Goal: Task Accomplishment & Management: Complete application form

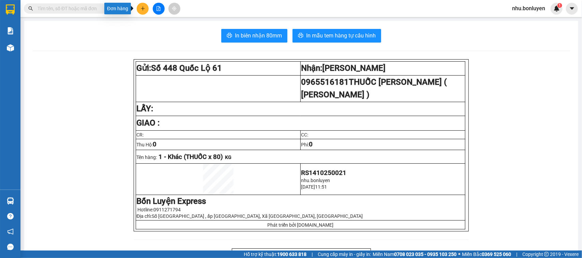
click at [143, 7] on icon "plus" at bounding box center [143, 8] width 0 height 4
click at [162, 23] on div "Tạo đơn hàng" at bounding box center [170, 26] width 30 height 8
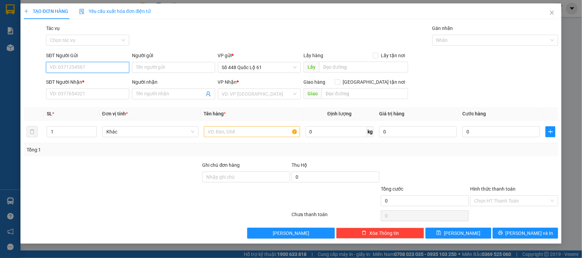
drag, startPoint x: 102, startPoint y: 66, endPoint x: 102, endPoint y: 71, distance: 4.4
click at [102, 67] on input "SĐT Người Gửi" at bounding box center [87, 67] width 83 height 11
click at [276, 67] on span "Số 448 Quốc Lộ 61" at bounding box center [259, 67] width 75 height 10
type input "0877001515"
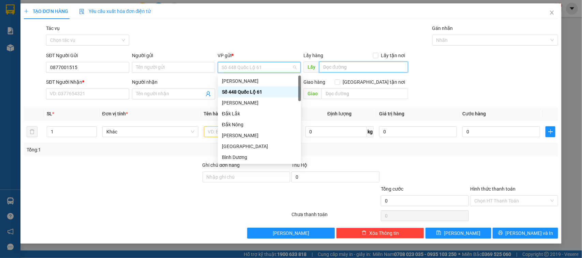
click at [384, 67] on input "text" at bounding box center [363, 67] width 89 height 11
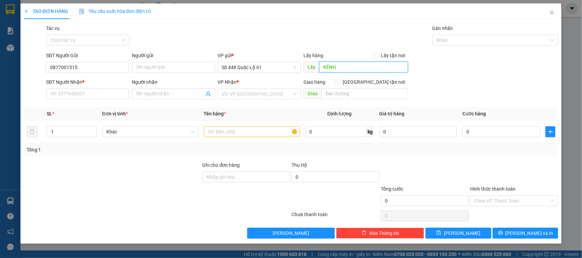
click at [347, 68] on input "KÊNH ̣" at bounding box center [363, 67] width 89 height 11
type input "KÊNH 9"
click at [114, 90] on input "SĐT Người Nhận *" at bounding box center [87, 94] width 83 height 11
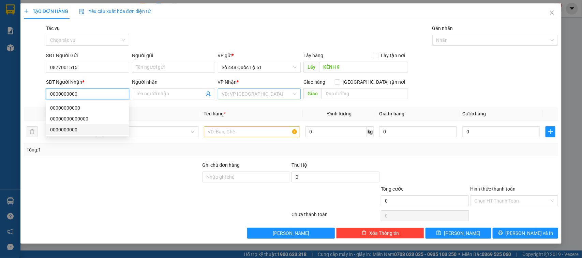
type input "0000000000"
click at [236, 95] on input "search" at bounding box center [257, 94] width 70 height 10
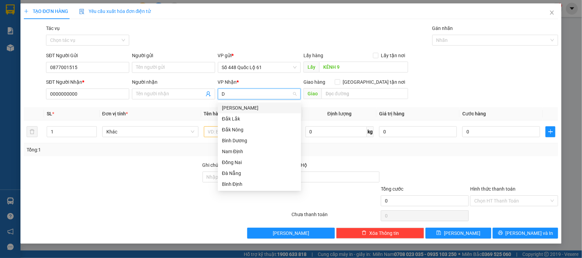
type input "DA"
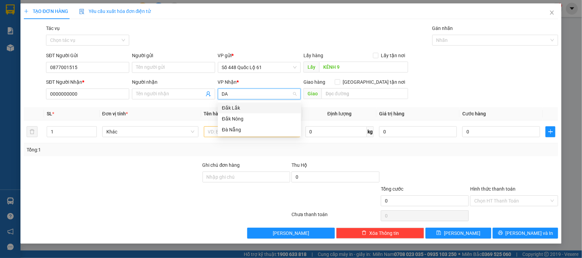
click at [244, 107] on div "Đắk Lắk" at bounding box center [259, 108] width 75 height 8
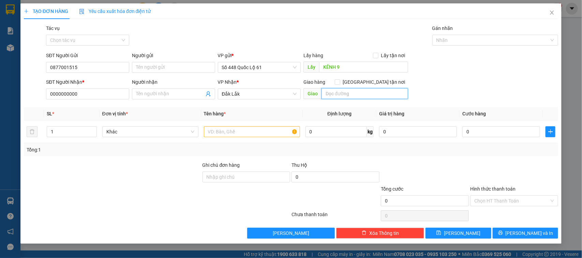
click at [357, 95] on input "text" at bounding box center [365, 93] width 87 height 11
click at [128, 130] on span "Khác" at bounding box center [150, 132] width 88 height 10
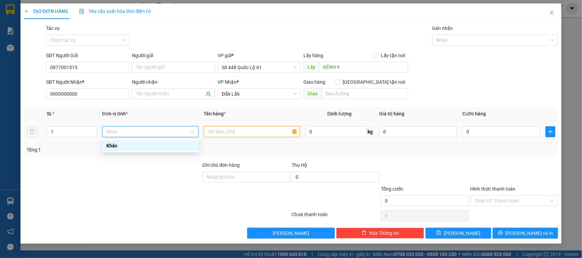
click at [283, 132] on input "text" at bounding box center [252, 132] width 96 height 11
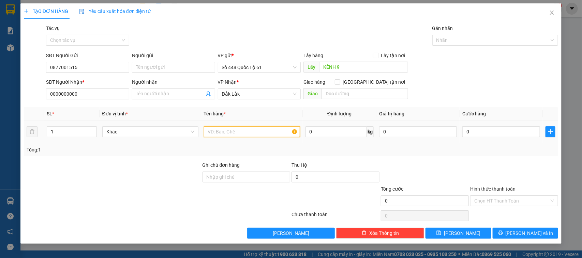
click at [256, 134] on input "text" at bounding box center [252, 132] width 96 height 11
type input "GÀ"
click at [324, 131] on input "0" at bounding box center [337, 132] width 62 height 11
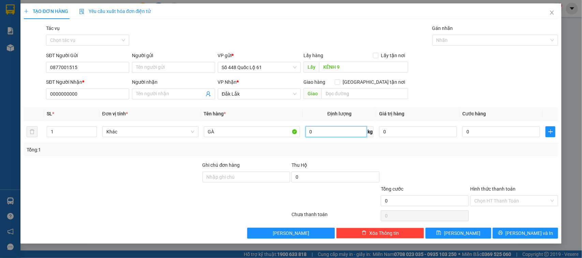
type input "Â"
type input "2"
click at [406, 154] on div "Tổng: 1" at bounding box center [291, 150] width 535 height 13
click at [449, 231] on button "Lưu" at bounding box center [458, 233] width 65 height 11
click at [485, 132] on input "0" at bounding box center [501, 132] width 78 height 11
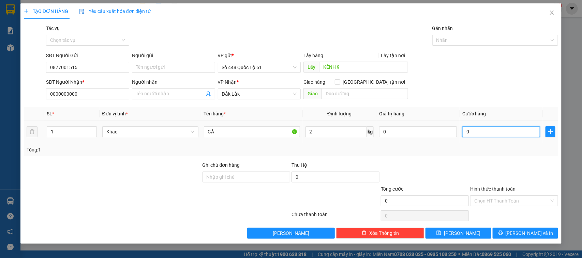
type input "1"
type input "10"
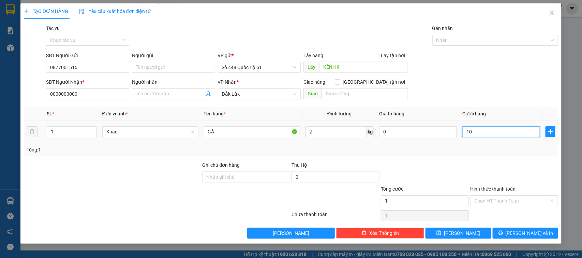
type input "10"
type input "100"
type input "1.000"
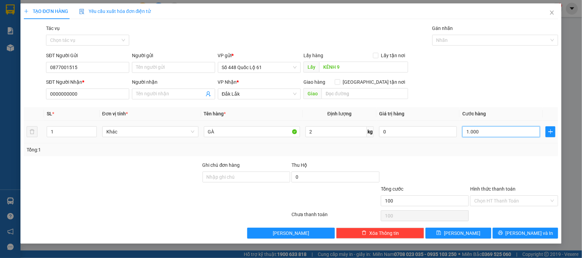
type input "1.000"
type input "10.000"
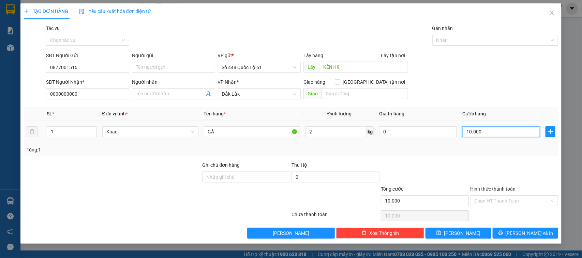
type input "1.000"
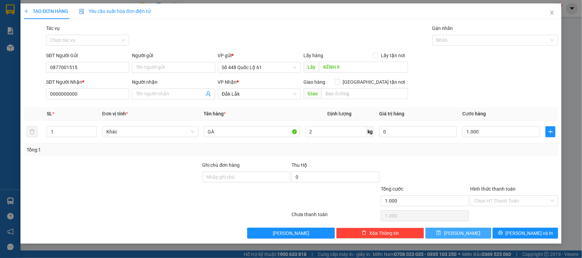
type input "1.000.000"
click at [441, 235] on icon "save" at bounding box center [439, 233] width 4 height 4
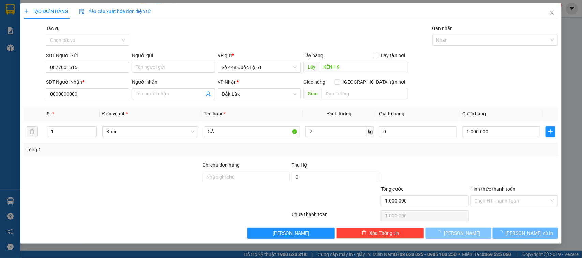
type input "0"
